Goal: Task Accomplishment & Management: Complete application form

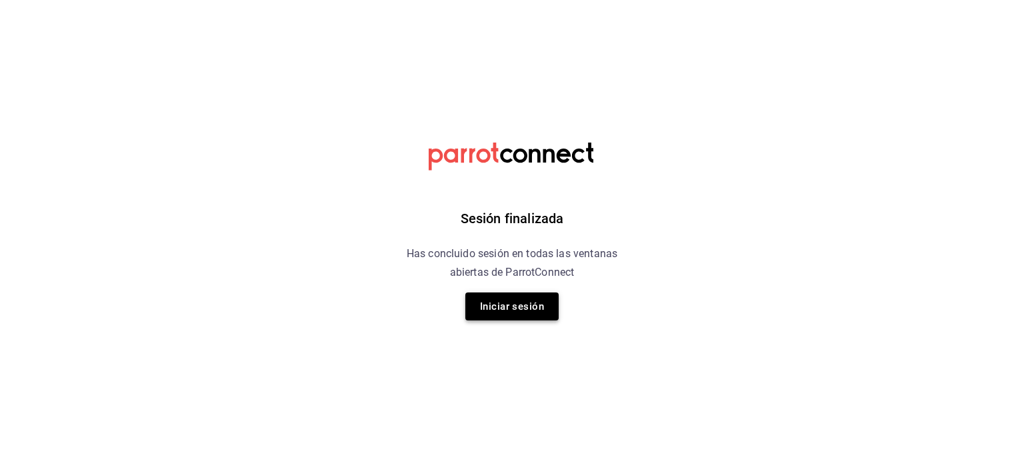
click at [539, 315] on button "Iniciar sesión" at bounding box center [511, 307] width 93 height 28
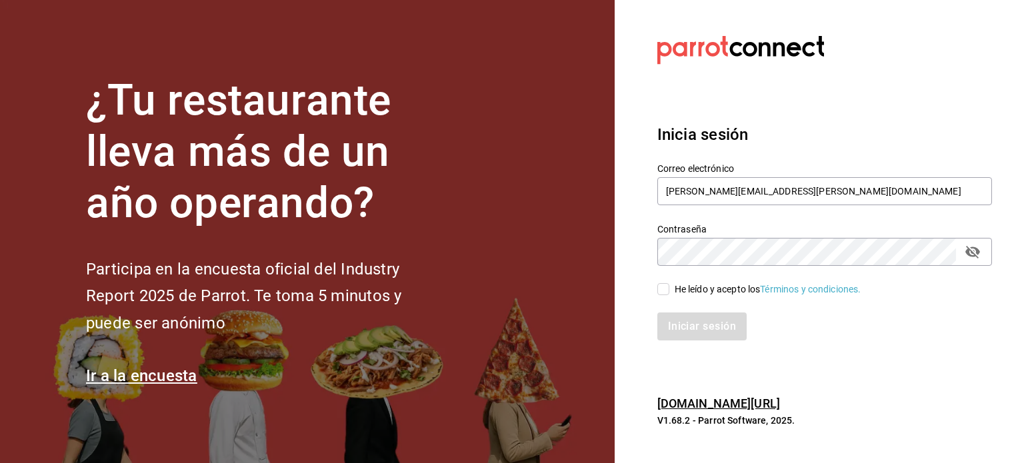
click at [684, 295] on div "He leído y acepto los Términos y condiciones." at bounding box center [768, 290] width 187 height 14
click at [669, 295] on input "He leído y acepto los Términos y condiciones." at bounding box center [663, 289] width 12 height 12
checkbox input "true"
click at [695, 317] on button "Iniciar sesión" at bounding box center [702, 327] width 91 height 28
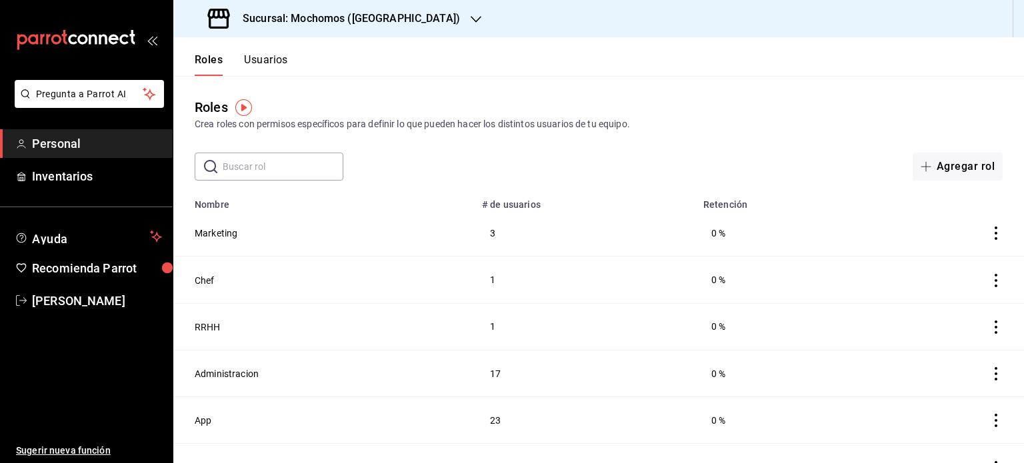
click at [353, 25] on h3 "Sucursal: Mochomos (Puebla)" at bounding box center [346, 19] width 228 height 16
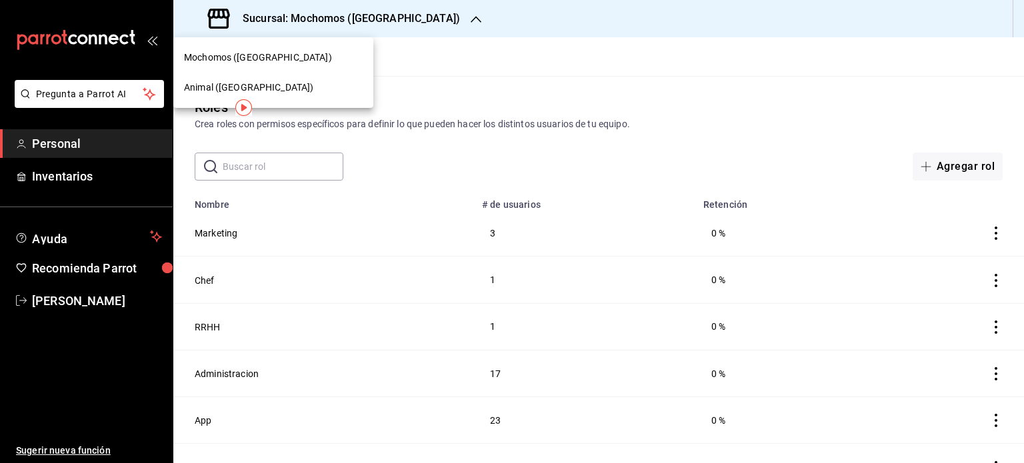
click at [239, 87] on span "Animal (Puebla)" at bounding box center [248, 88] width 129 height 14
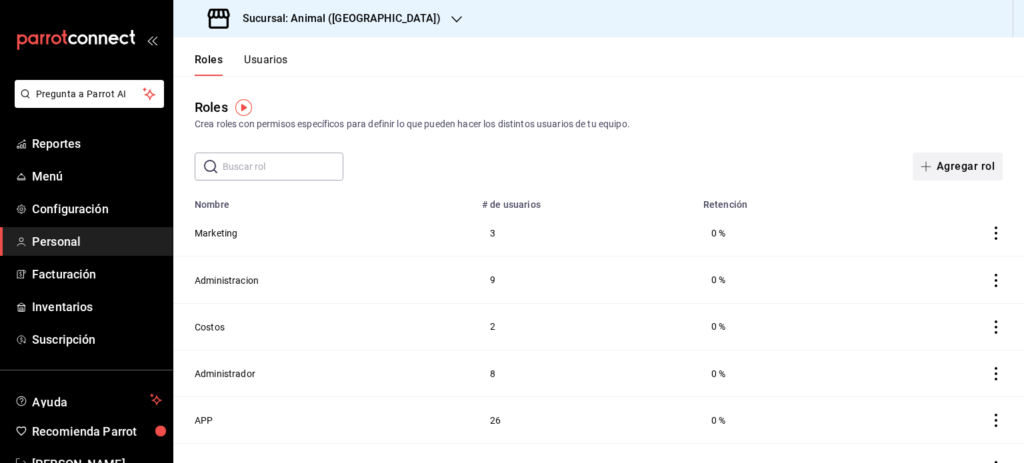
click at [939, 168] on button "Agregar rol" at bounding box center [958, 167] width 90 height 28
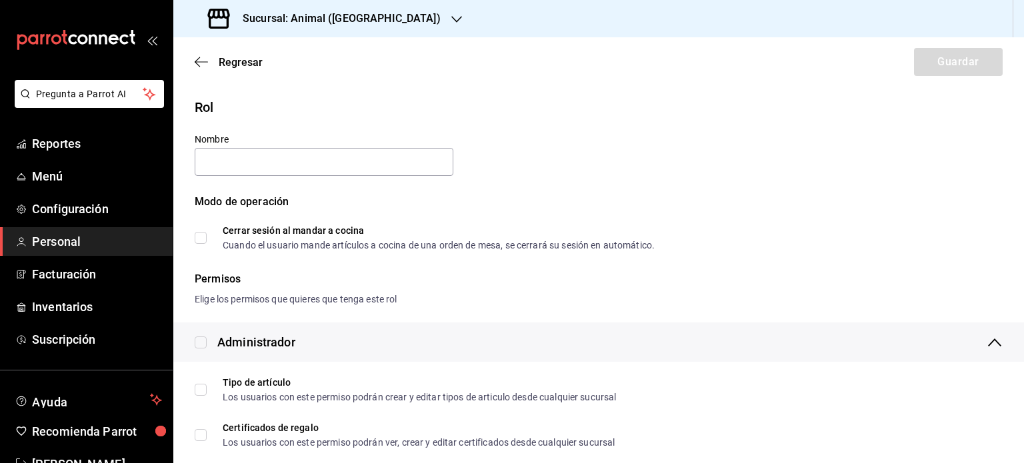
click at [64, 238] on span "Personal" at bounding box center [97, 242] width 130 height 18
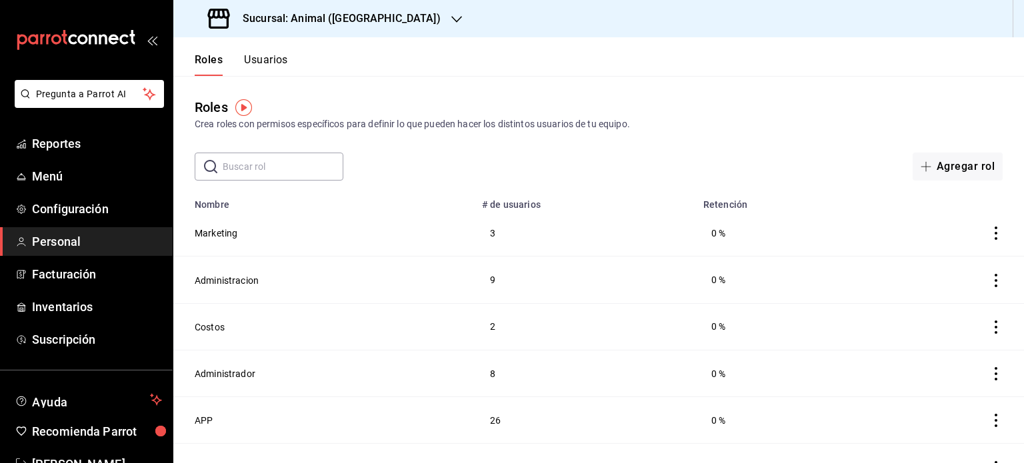
click at [264, 67] on button "Usuarios" at bounding box center [266, 64] width 44 height 23
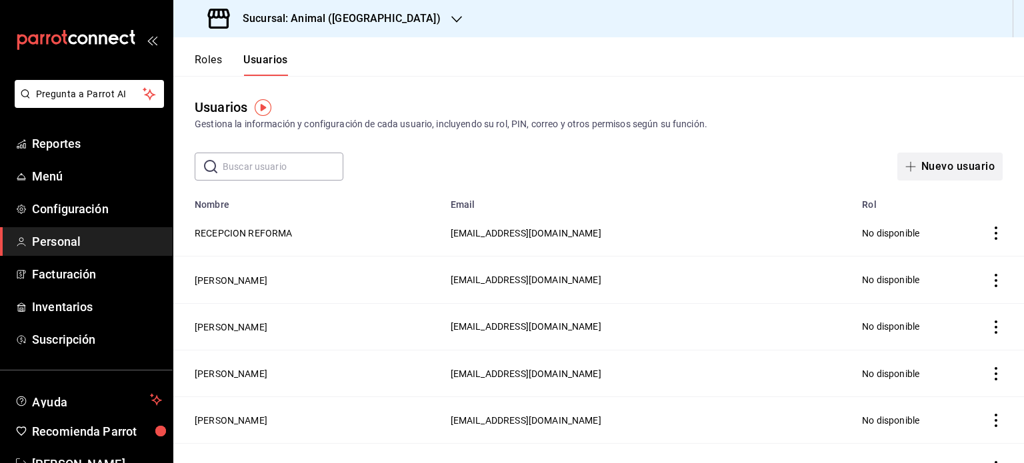
click at [967, 170] on button "Nuevo usuario" at bounding box center [949, 167] width 105 height 28
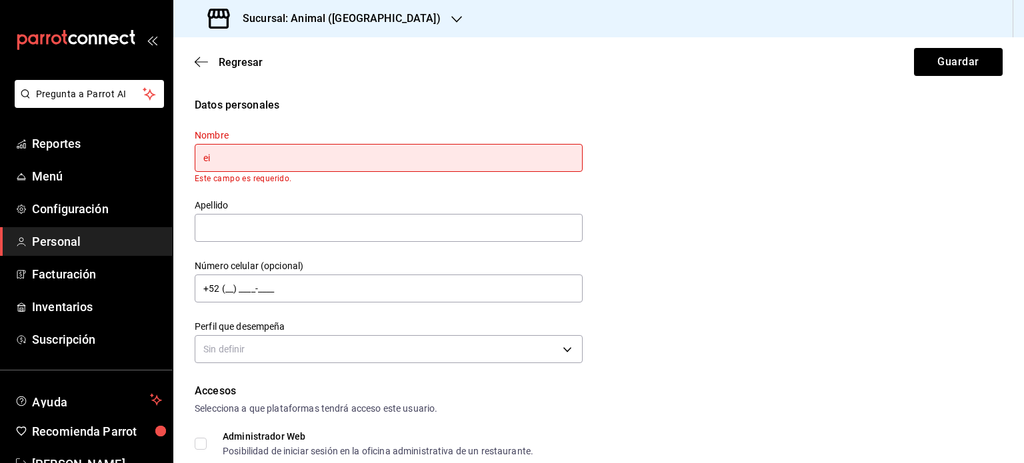
type input "e"
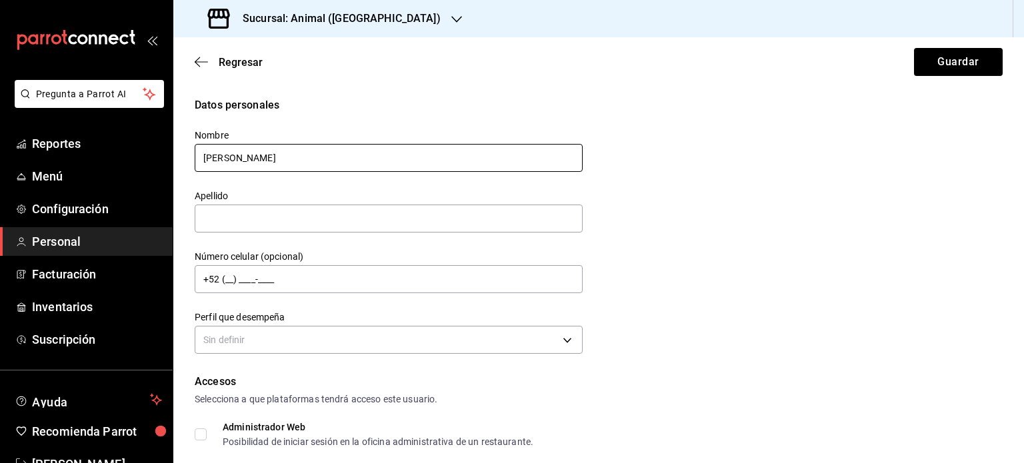
type input "ERIK"
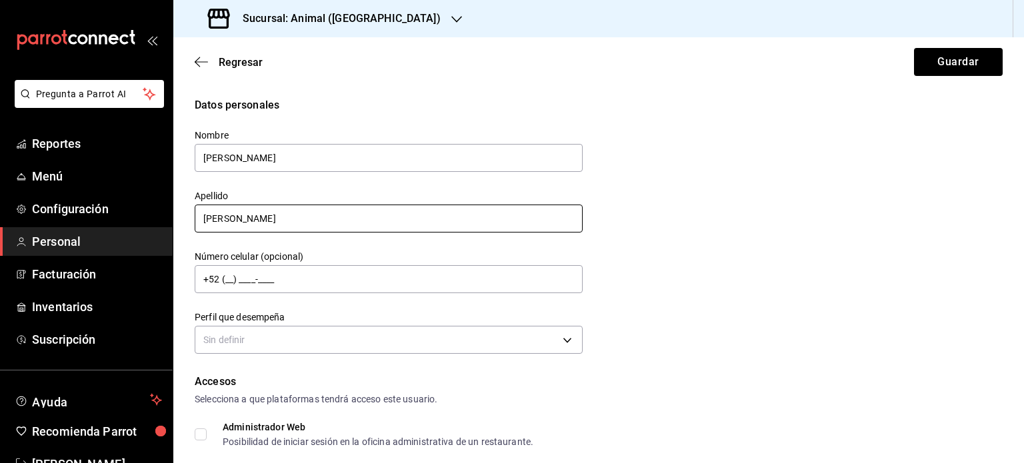
click at [486, 225] on input "JAVIER CORONO" at bounding box center [389, 219] width 388 height 28
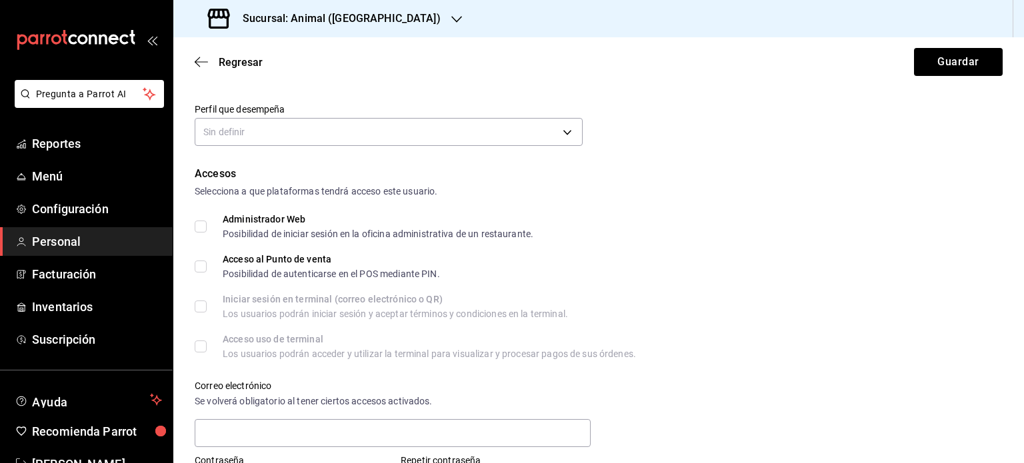
scroll to position [181, 0]
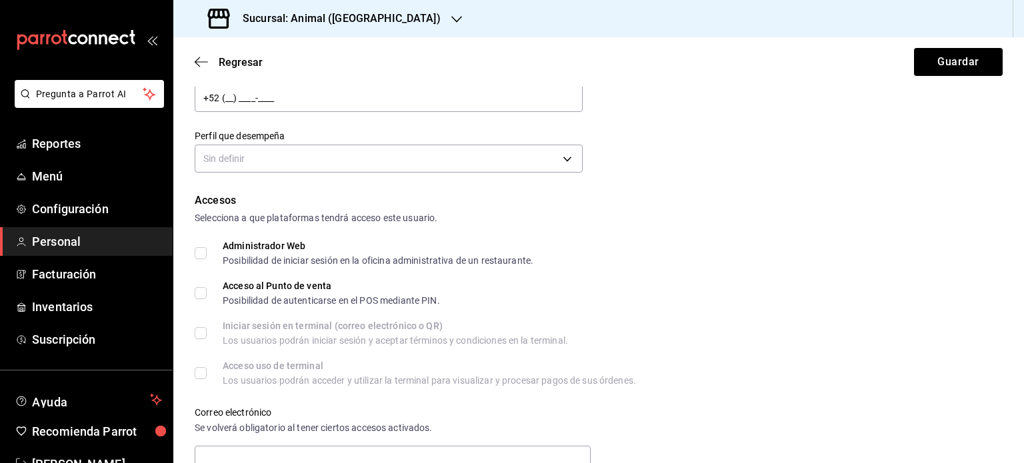
type input "JAVIER CORONA"
click at [364, 173] on div "Sin definir" at bounding box center [389, 156] width 388 height 35
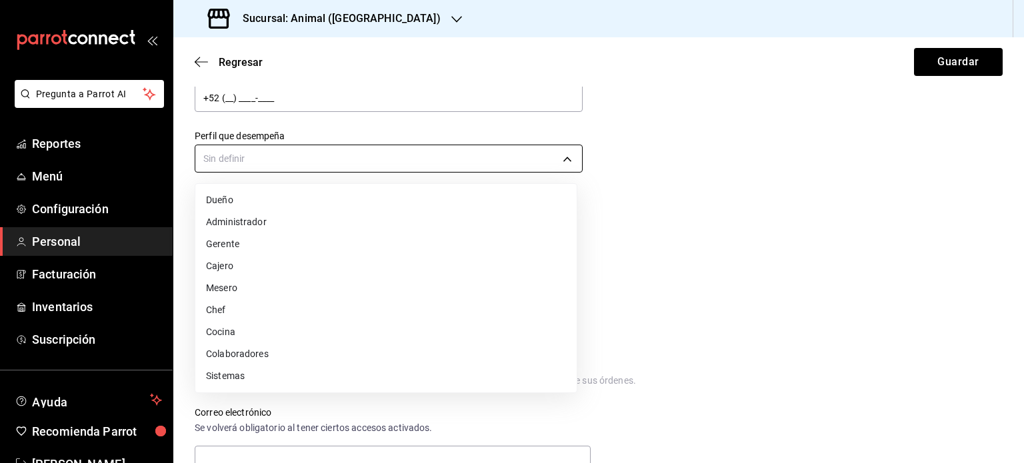
click at [342, 158] on body "Pregunta a Parrot AI Reportes Menú Configuración Personal Facturación Inventari…" at bounding box center [512, 231] width 1024 height 463
click at [243, 355] on li "Colaboradores" at bounding box center [385, 354] width 381 height 22
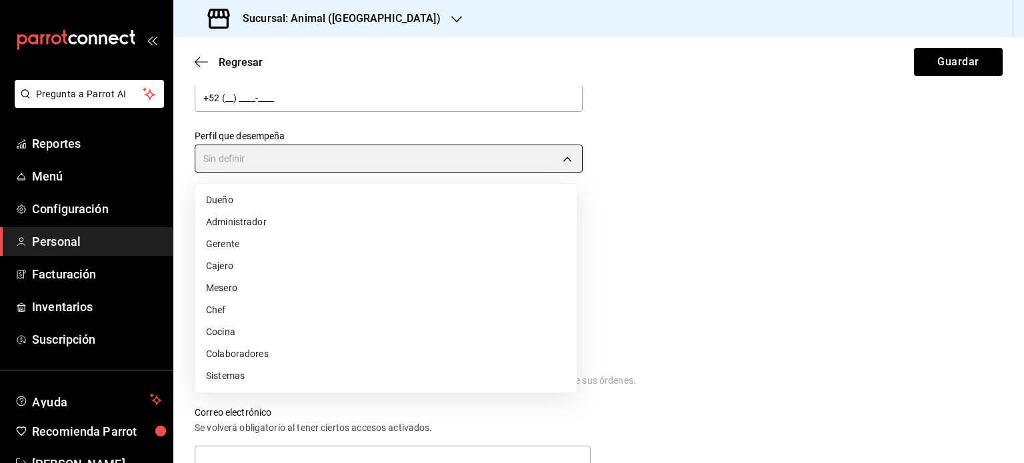
type input "STAFF"
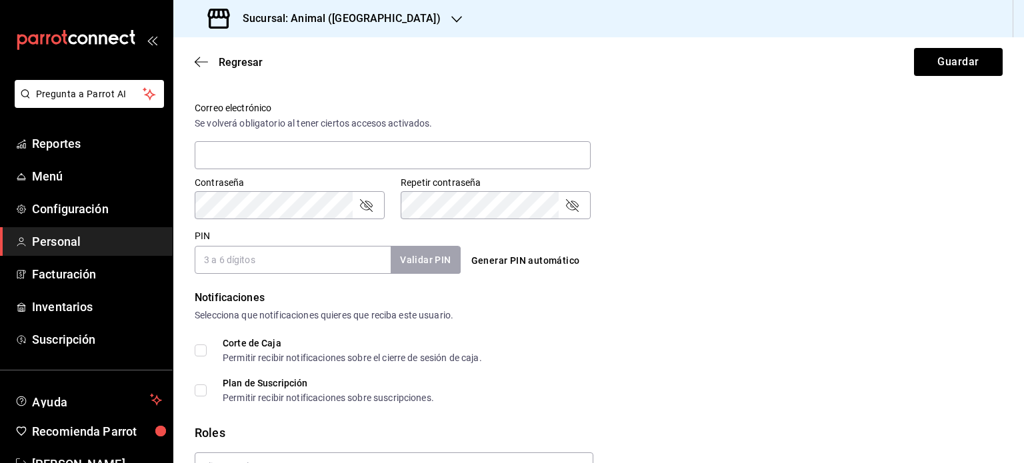
scroll to position [562, 0]
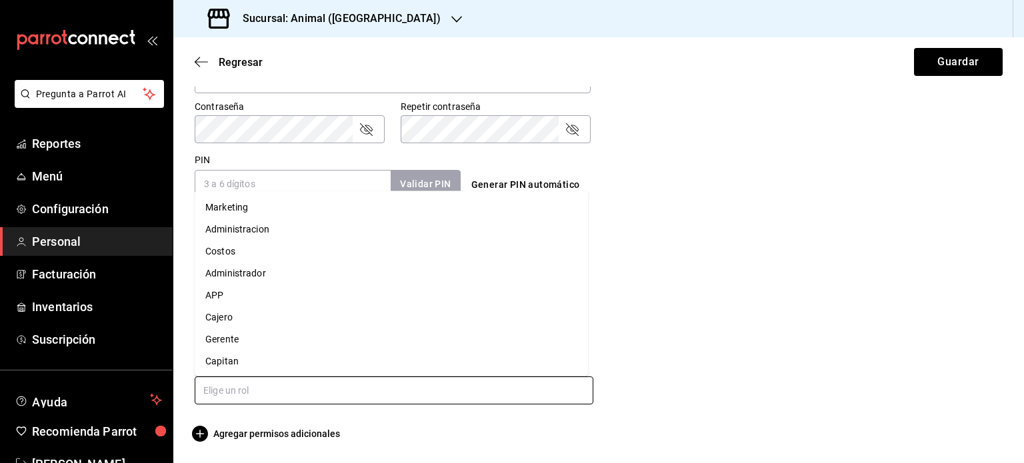
click at [373, 390] on input "text" at bounding box center [394, 391] width 399 height 28
click at [281, 354] on li "Capitan" at bounding box center [391, 362] width 393 height 22
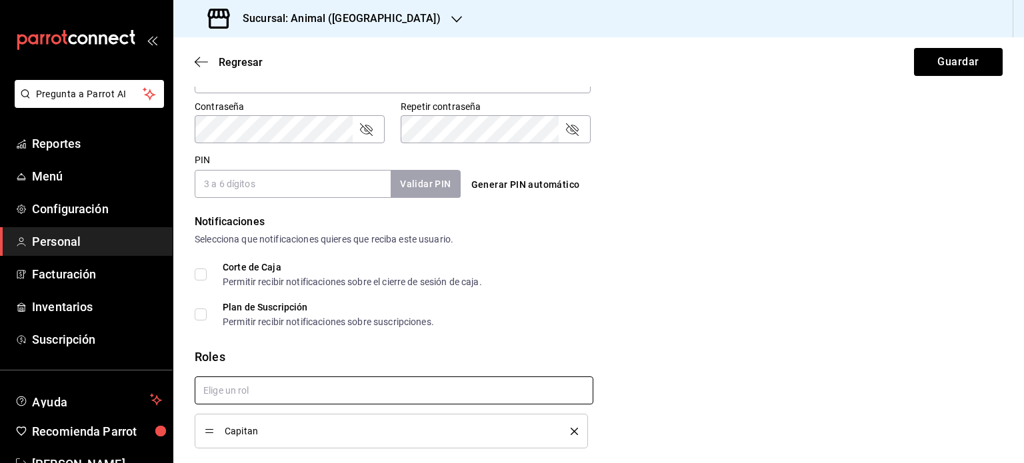
checkbox input "true"
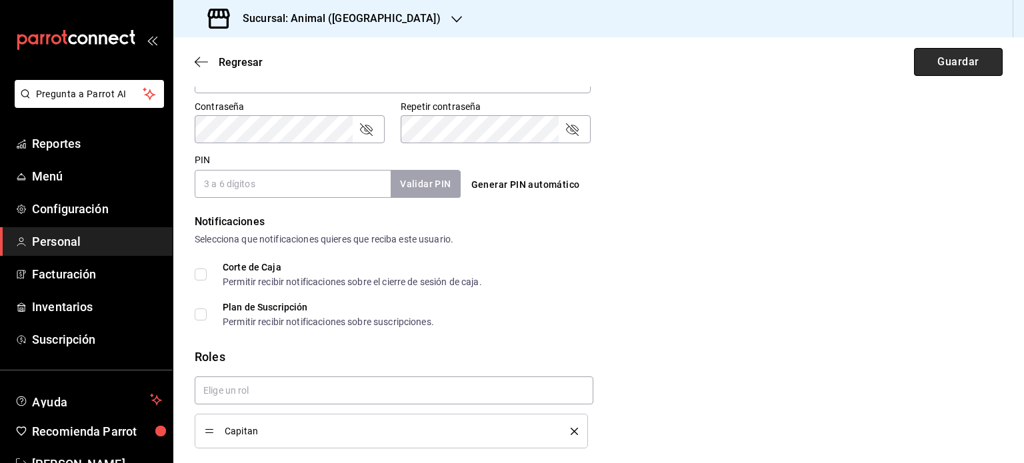
click at [955, 63] on button "Guardar" at bounding box center [958, 62] width 89 height 28
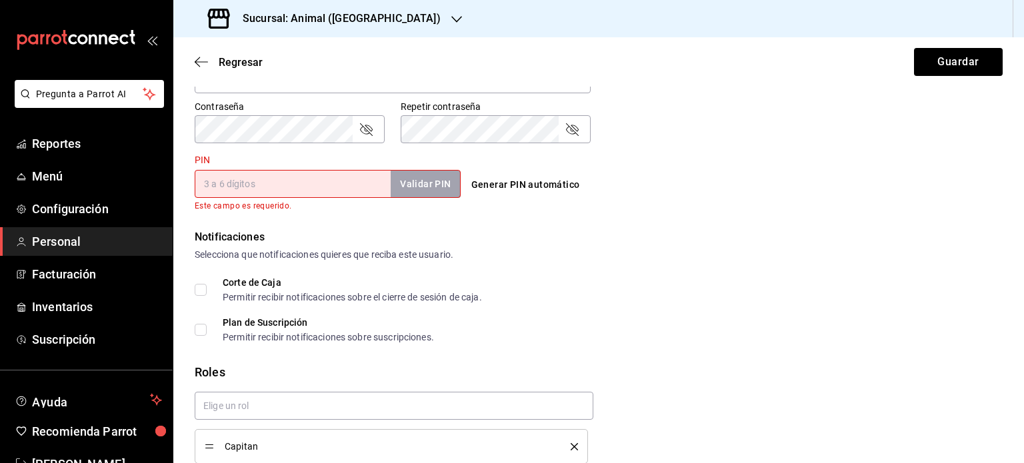
click at [519, 196] on button "Generar PIN automático" at bounding box center [525, 185] width 119 height 25
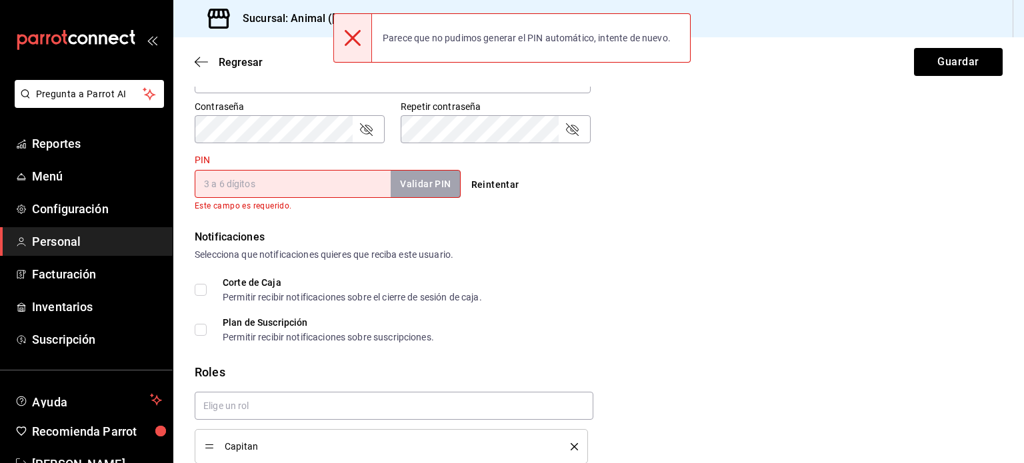
click at [259, 185] on input "PIN" at bounding box center [293, 184] width 196 height 28
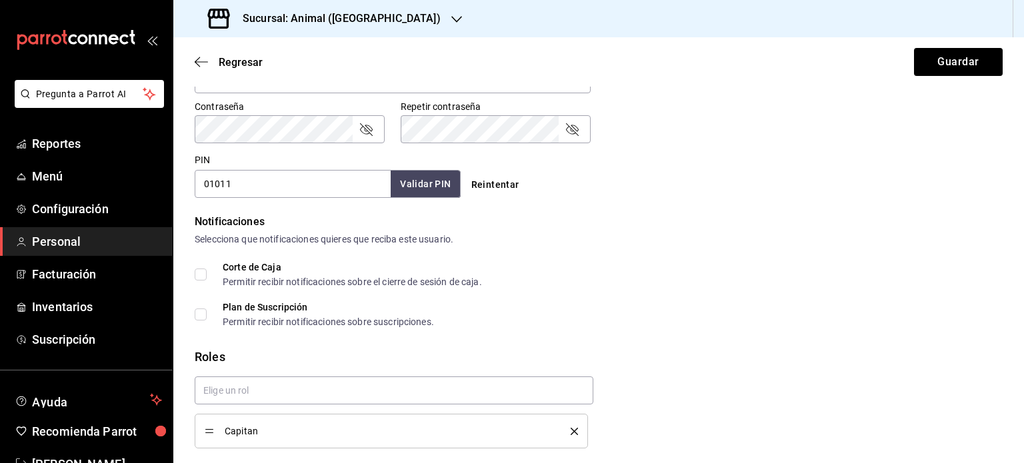
click at [848, 242] on div "Selecciona que notificaciones quieres que reciba este usuario." at bounding box center [599, 240] width 808 height 14
click at [951, 57] on button "Guardar" at bounding box center [958, 62] width 89 height 28
click at [277, 189] on input "01011" at bounding box center [293, 184] width 196 height 28
type input "01012"
click at [885, 68] on div "Regresar Guardar" at bounding box center [598, 61] width 851 height 49
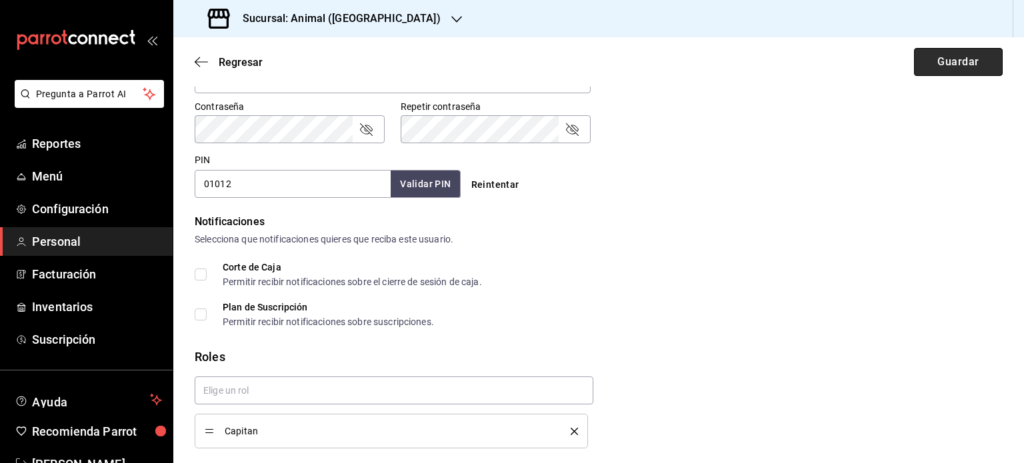
click at [942, 66] on button "Guardar" at bounding box center [958, 62] width 89 height 28
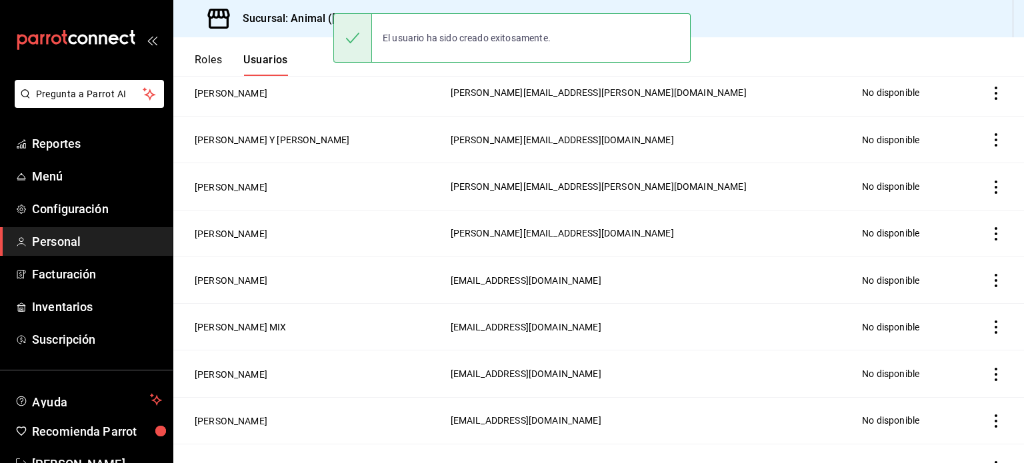
scroll to position [608, 0]
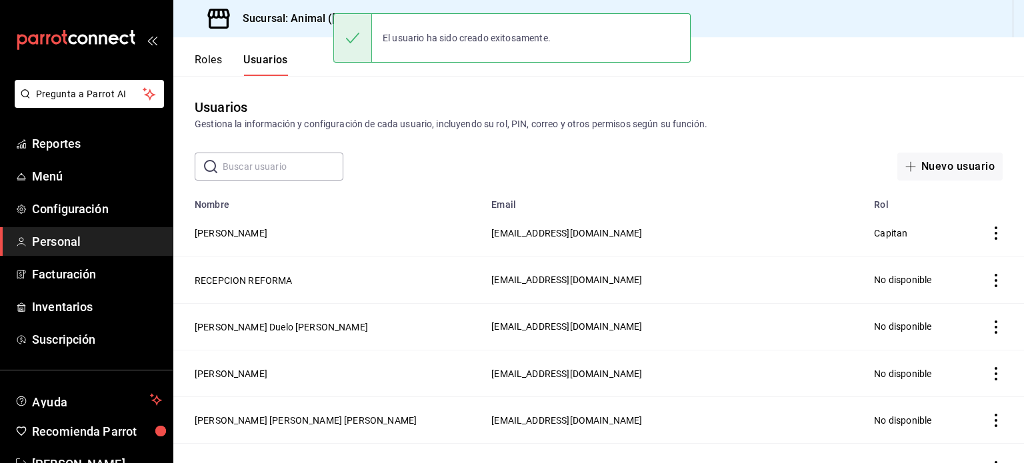
scroll to position [608, 0]
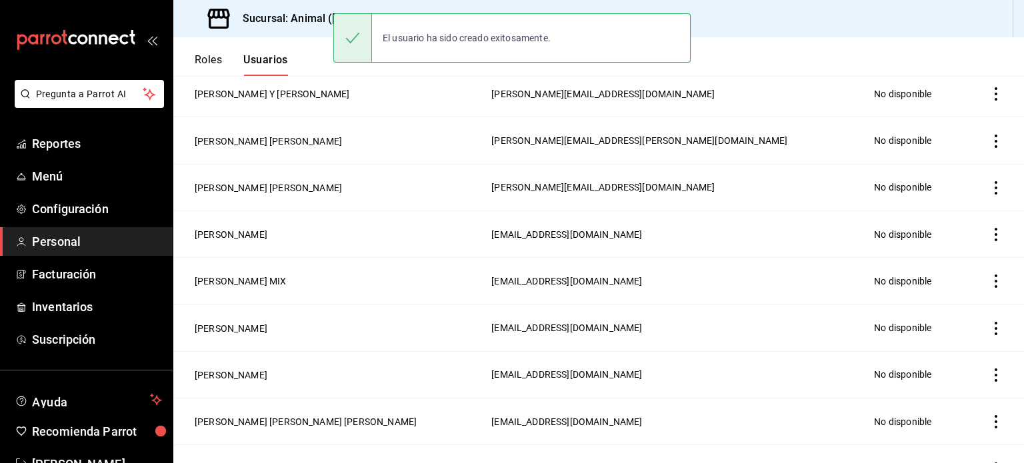
click at [818, 35] on div "Sucursal: Animal ([GEOGRAPHIC_DATA])" at bounding box center [598, 18] width 851 height 37
